Goal: Navigation & Orientation: Find specific page/section

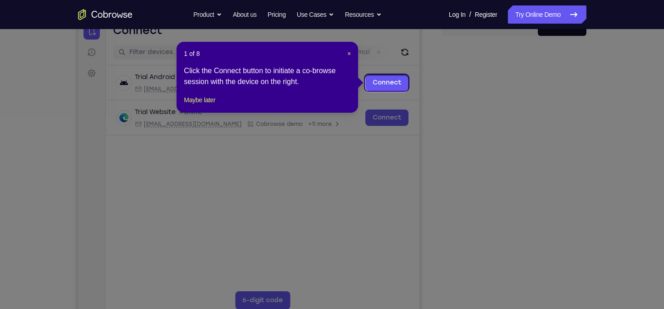
scroll to position [98, 0]
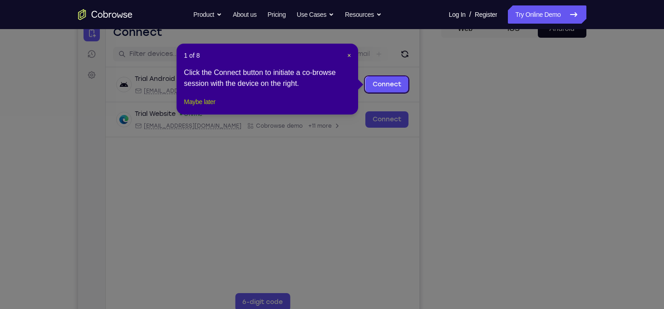
click at [210, 107] on button "Maybe later" at bounding box center [199, 101] width 31 height 11
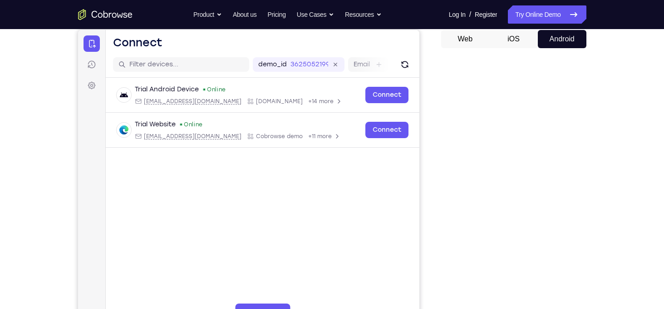
scroll to position [87, 0]
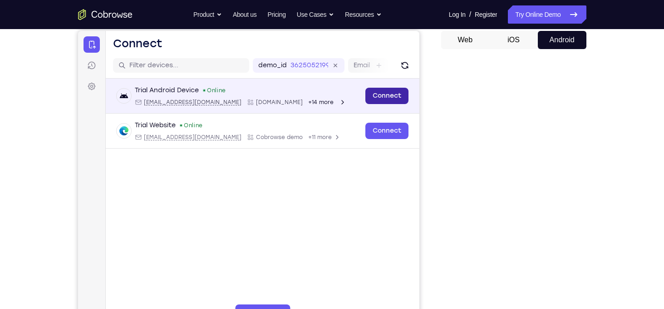
click at [392, 96] on link "Connect" at bounding box center [386, 96] width 43 height 16
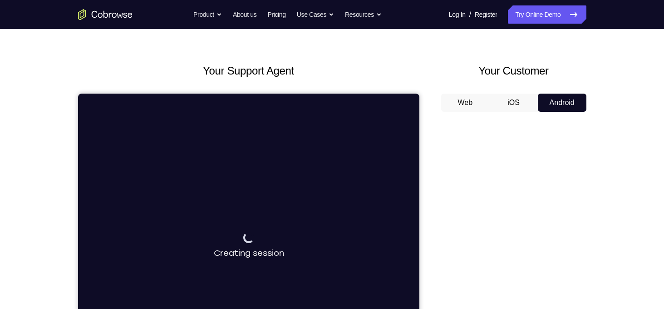
scroll to position [0, 0]
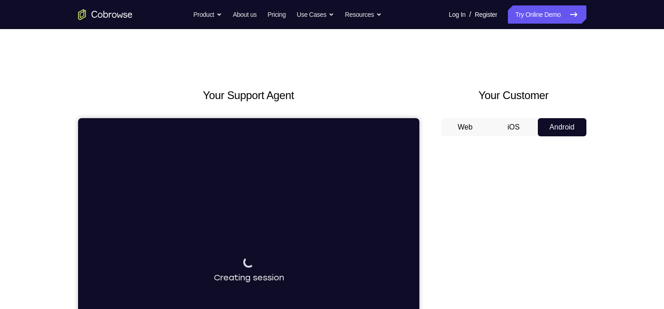
click at [112, 11] on icon "Go to the home page" at bounding box center [105, 14] width 54 height 11
click at [112, 14] on icon "Go to the home page" at bounding box center [114, 15] width 5 height 5
click at [525, 125] on button "iOS" at bounding box center [513, 127] width 49 height 18
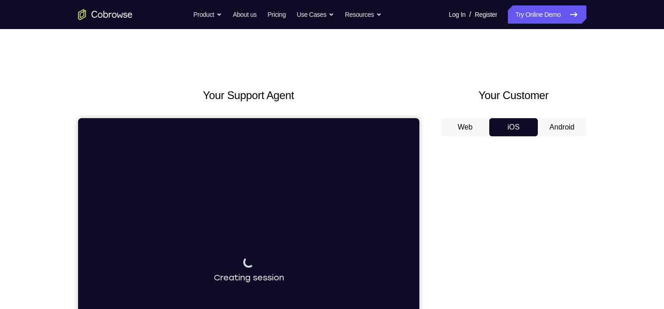
click at [576, 131] on button "Android" at bounding box center [562, 127] width 49 height 18
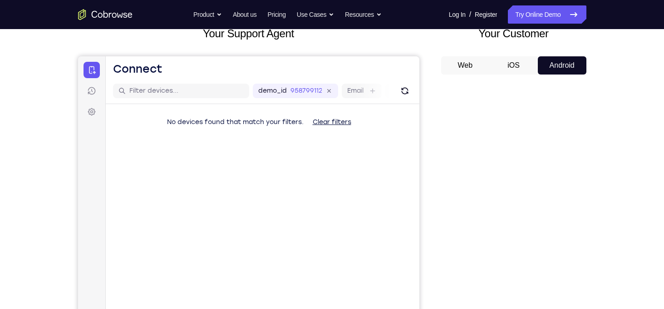
scroll to position [62, 0]
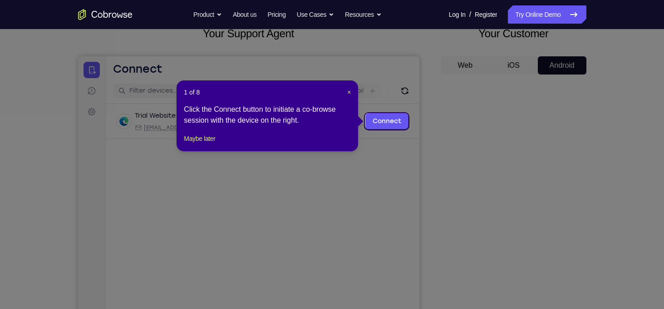
click at [351, 94] on div "1 of 8 × Click the Connect button to initiate a co-browse session with the devi…" at bounding box center [268, 115] width 182 height 71
click at [349, 90] on span "×" at bounding box center [349, 91] width 4 height 7
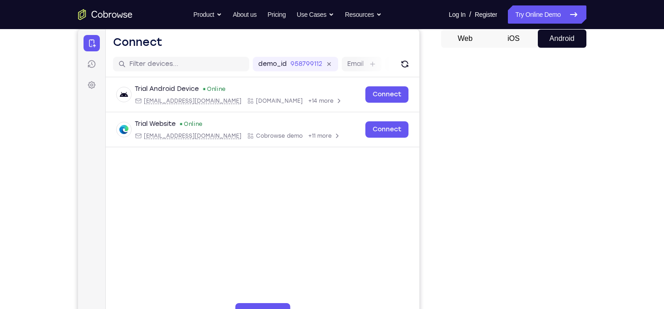
scroll to position [144, 0]
